Goal: Task Accomplishment & Management: Manage account settings

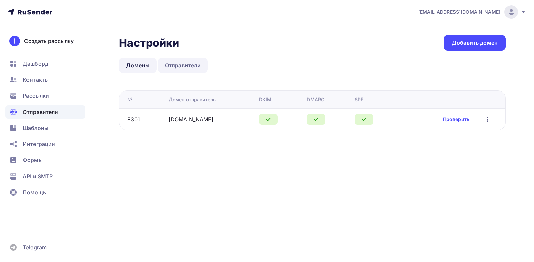
click at [184, 64] on link "Отправители" at bounding box center [183, 65] width 50 height 15
click at [177, 63] on link "Отправители" at bounding box center [183, 65] width 50 height 15
click at [187, 65] on link "Отправители" at bounding box center [183, 65] width 50 height 15
click at [178, 66] on link "Отправители" at bounding box center [183, 65] width 50 height 15
drag, startPoint x: 285, startPoint y: 28, endPoint x: 95, endPoint y: 19, distance: 190.2
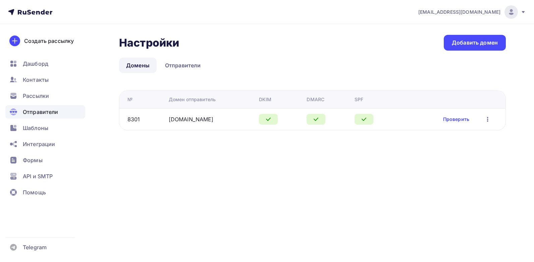
click at [95, 19] on nav "023rus@mail.ru Аккаунт Тарифы Выйти Создать рассылку Дашборд Контакты Рассылки …" at bounding box center [267, 12] width 534 height 24
drag, startPoint x: 95, startPoint y: 19, endPoint x: 320, endPoint y: 47, distance: 226.6
click at [320, 47] on div "Настройки Настройки Добавить домен" at bounding box center [312, 43] width 387 height 16
click at [191, 62] on link "Отправители" at bounding box center [183, 65] width 50 height 15
click at [190, 67] on link "Отправители" at bounding box center [183, 65] width 50 height 15
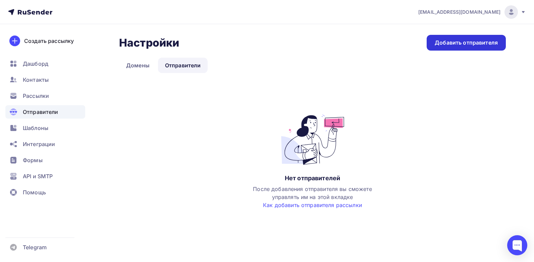
click at [457, 41] on div "Добавить отправителя" at bounding box center [466, 43] width 63 height 8
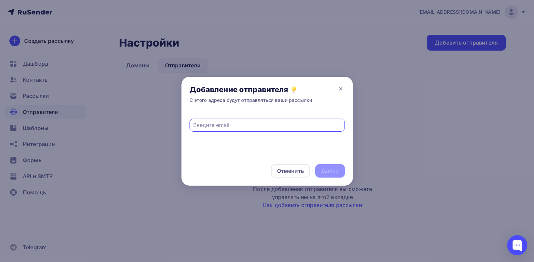
click at [201, 124] on input "text" at bounding box center [267, 125] width 148 height 8
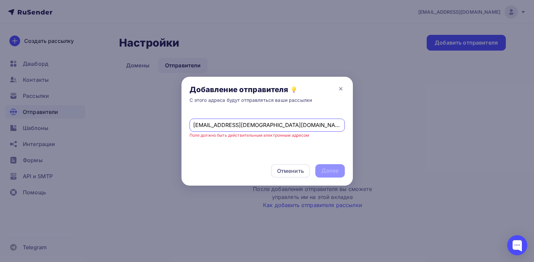
type input "[EMAIL_ADDRESS][DEMOGRAPHIC_DATA][DOMAIN_NAME]"
drag, startPoint x: 314, startPoint y: 136, endPoint x: 188, endPoint y: 141, distance: 125.6
click at [188, 141] on div "[EMAIL_ADDRESS][DEMOGRAPHIC_DATA][DOMAIN_NAME] Поле должно быть действительным …" at bounding box center [268, 134] width 172 height 45
drag, startPoint x: 188, startPoint y: 141, endPoint x: 284, endPoint y: 134, distance: 96.0
click at [519, 246] on div at bounding box center [518, 246] width 20 height 20
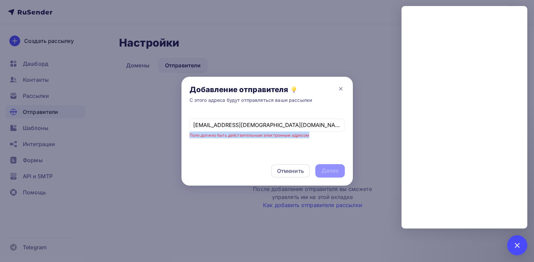
drag, startPoint x: 311, startPoint y: 135, endPoint x: 190, endPoint y: 138, distance: 120.9
click at [190, 138] on span "[EMAIL_ADDRESS][DEMOGRAPHIC_DATA][DOMAIN_NAME] Поле должно быть действительным …" at bounding box center [267, 125] width 155 height 27
drag, startPoint x: 190, startPoint y: 138, endPoint x: 198, endPoint y: 137, distance: 8.1
copy small "Поле должно быть действительным электронным адресом"
